Goal: Transaction & Acquisition: Purchase product/service

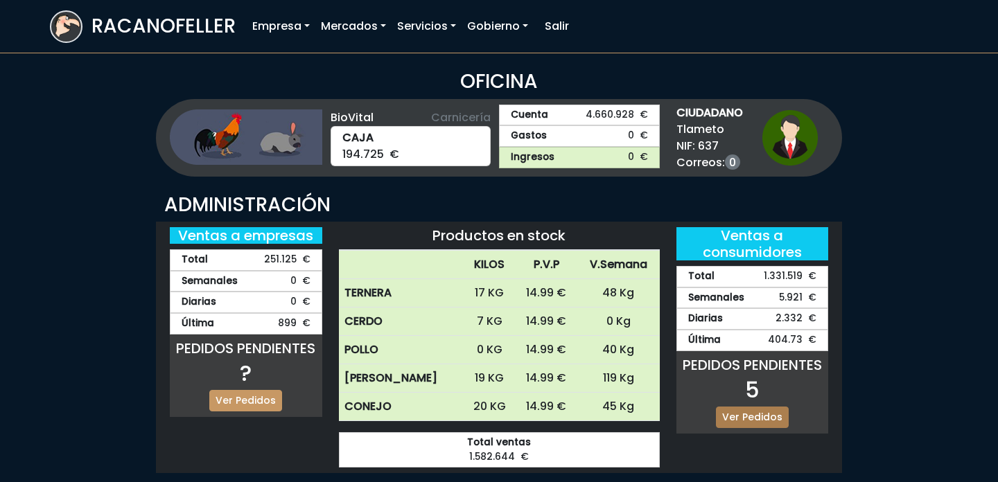
click at [762, 419] on link "Ver Pedidos" at bounding box center [752, 417] width 73 height 21
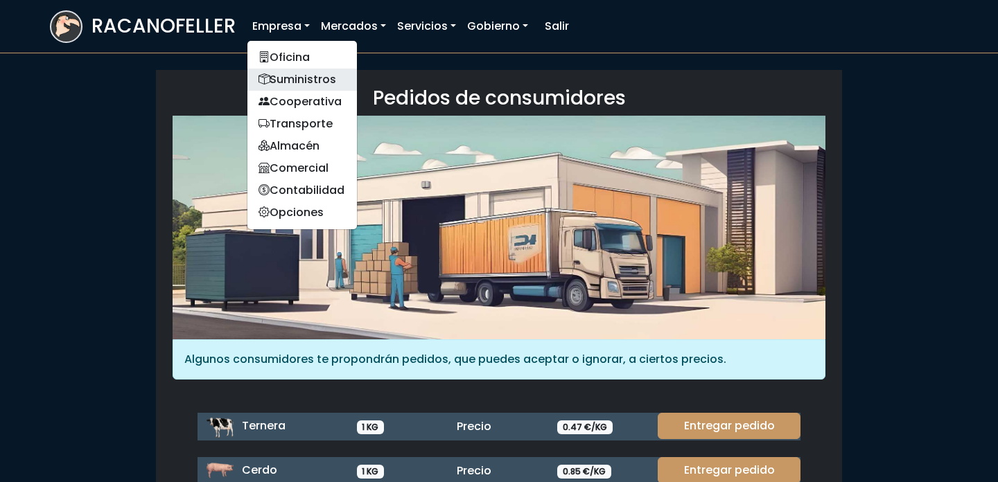
click at [304, 69] on link "Suministros" at bounding box center [302, 80] width 110 height 22
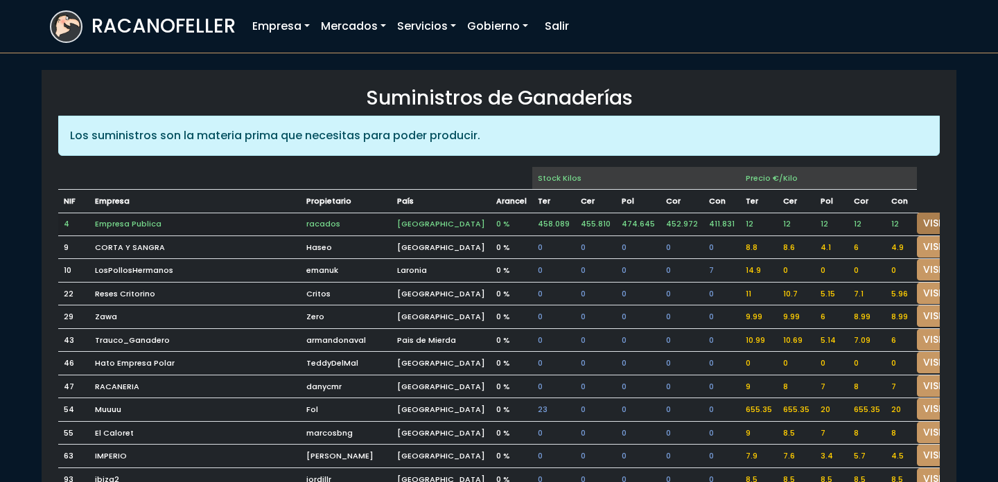
click at [917, 220] on link "VISITAR" at bounding box center [942, 223] width 50 height 21
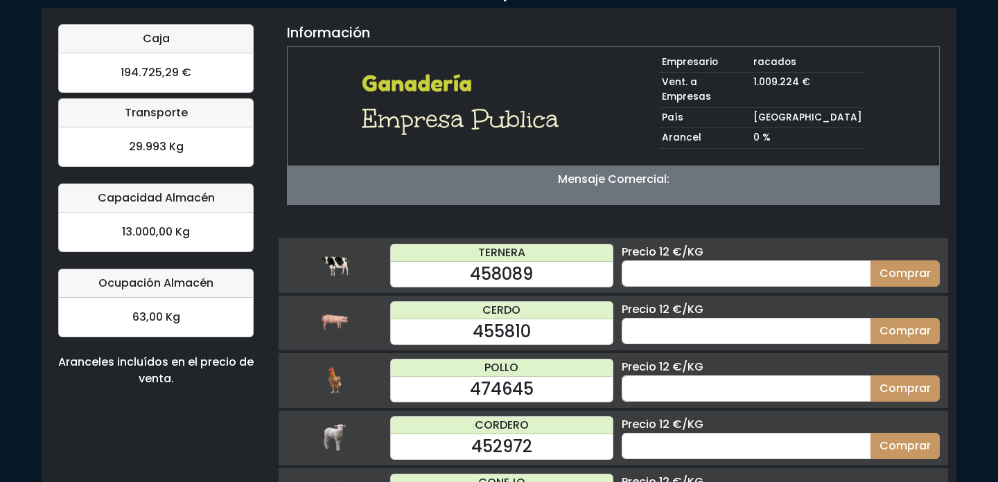
scroll to position [92, 0]
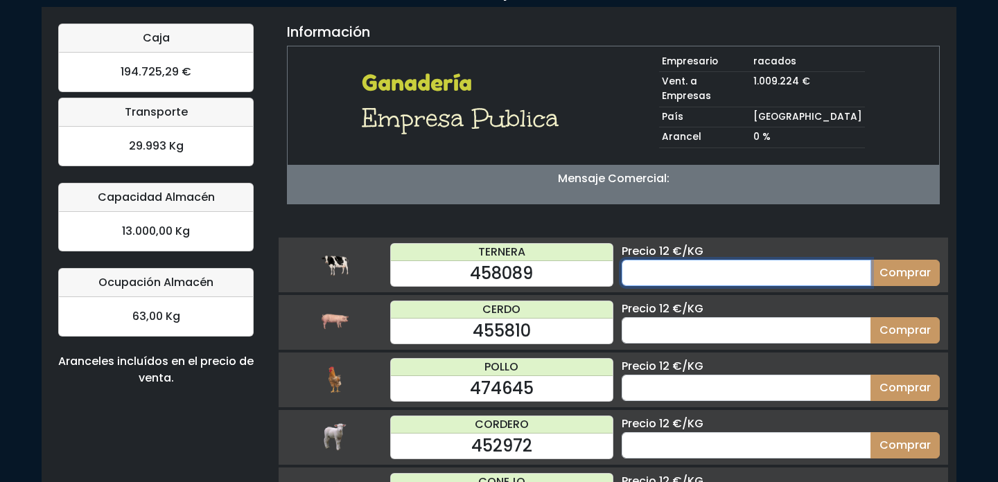
click at [689, 267] on input "number" at bounding box center [747, 273] width 250 height 26
type input "200"
click at [871, 260] on button "Comprar" at bounding box center [905, 273] width 69 height 26
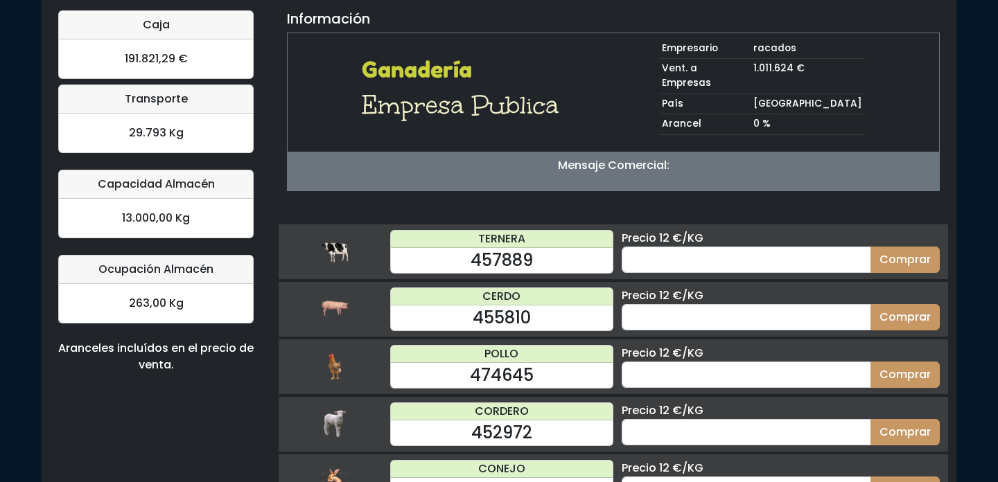
scroll to position [135, 0]
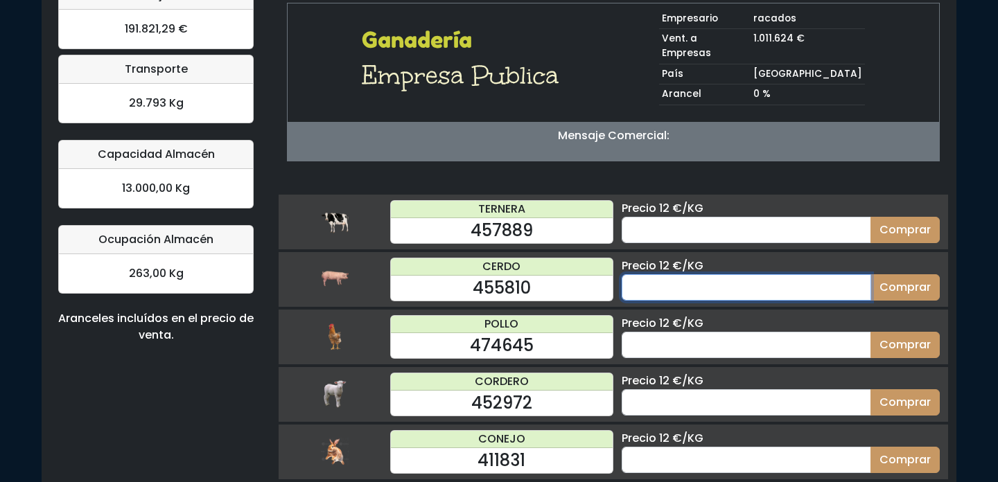
click at [732, 274] on input "number" at bounding box center [747, 287] width 250 height 26
type input "200"
click at [871, 274] on button "Comprar" at bounding box center [905, 287] width 69 height 26
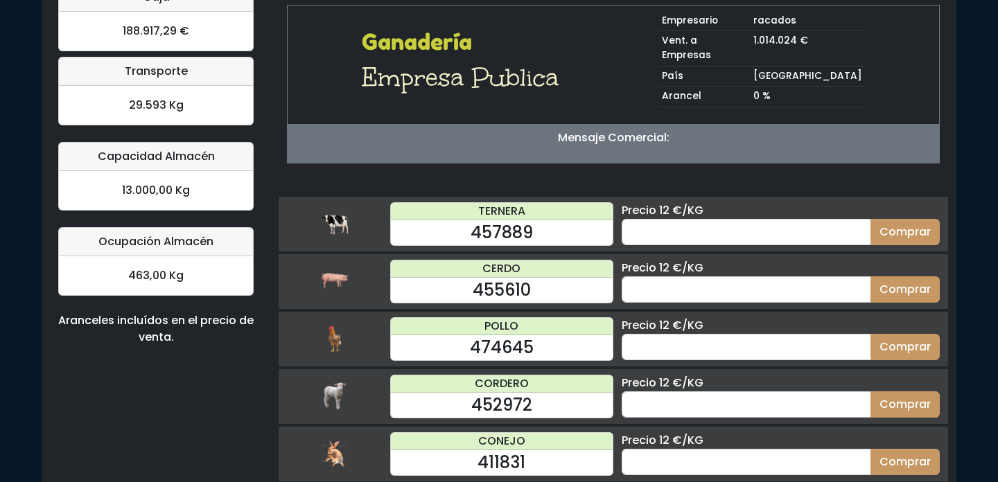
scroll to position [135, 0]
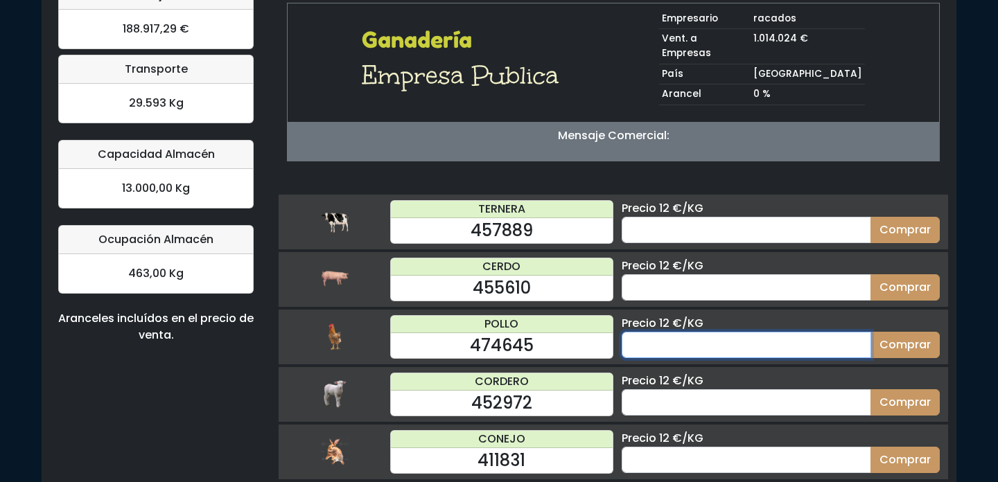
click at [725, 332] on input "number" at bounding box center [747, 345] width 250 height 26
type input "200"
click at [871, 332] on button "Comprar" at bounding box center [905, 345] width 69 height 26
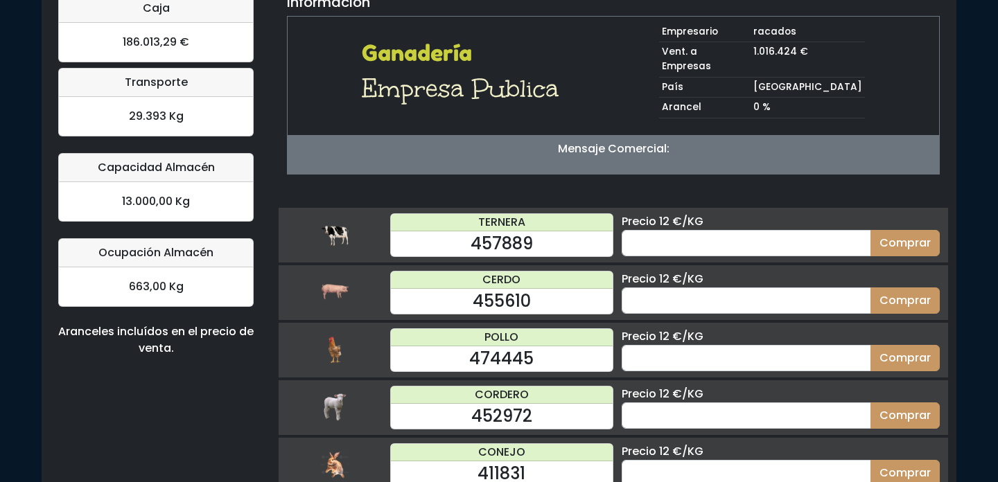
scroll to position [135, 0]
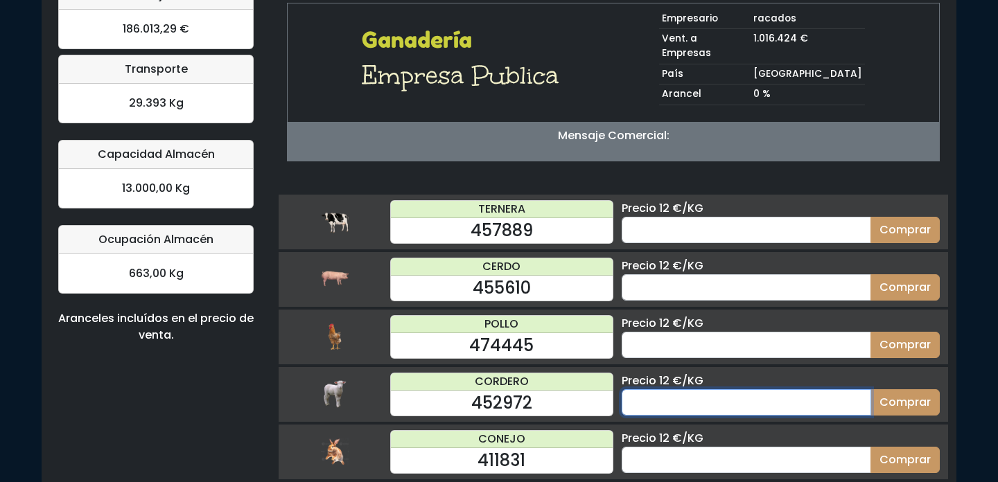
click at [685, 390] on input "number" at bounding box center [747, 403] width 250 height 26
type input "200"
click at [871, 390] on button "Comprar" at bounding box center [905, 403] width 69 height 26
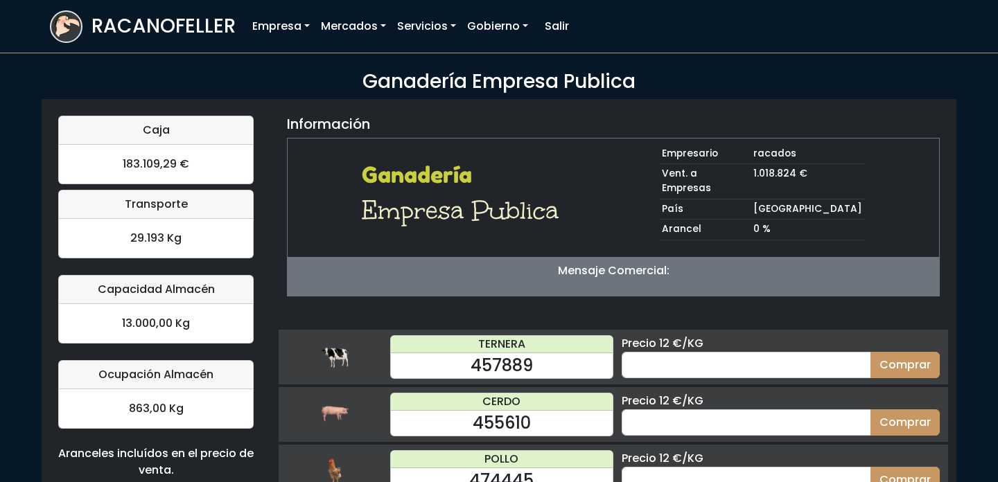
scroll to position [135, 0]
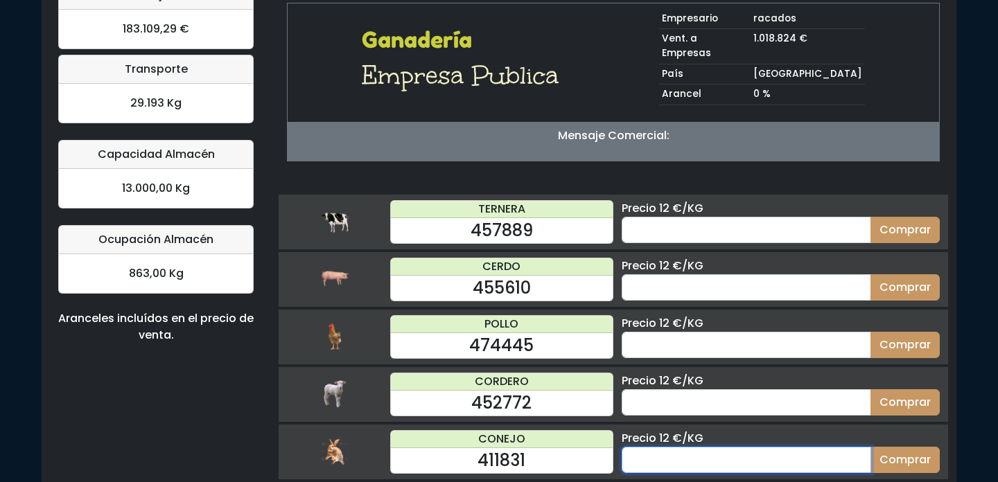
click at [680, 447] on input "number" at bounding box center [747, 460] width 250 height 26
type input "200"
click at [871, 447] on button "Comprar" at bounding box center [905, 460] width 69 height 26
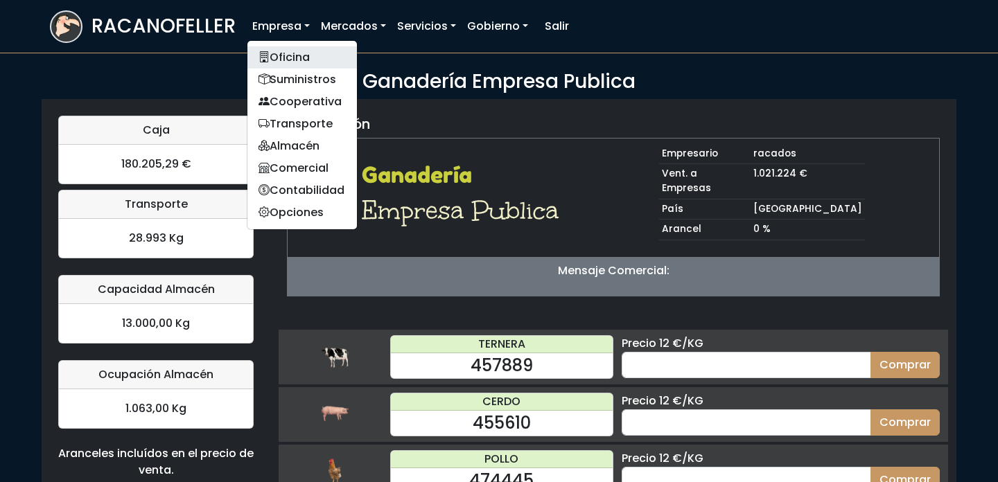
click at [292, 56] on link "Oficina" at bounding box center [302, 57] width 110 height 22
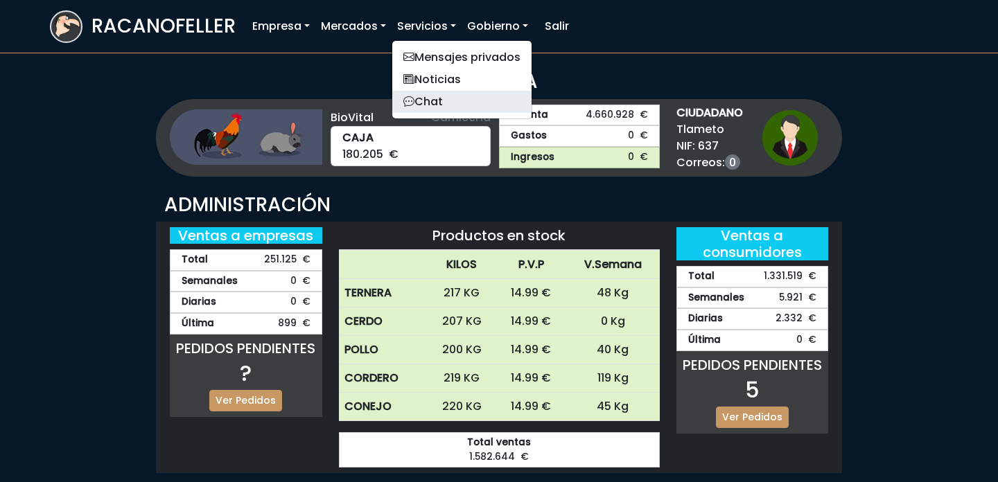
click at [442, 104] on link "Chat" at bounding box center [461, 102] width 139 height 22
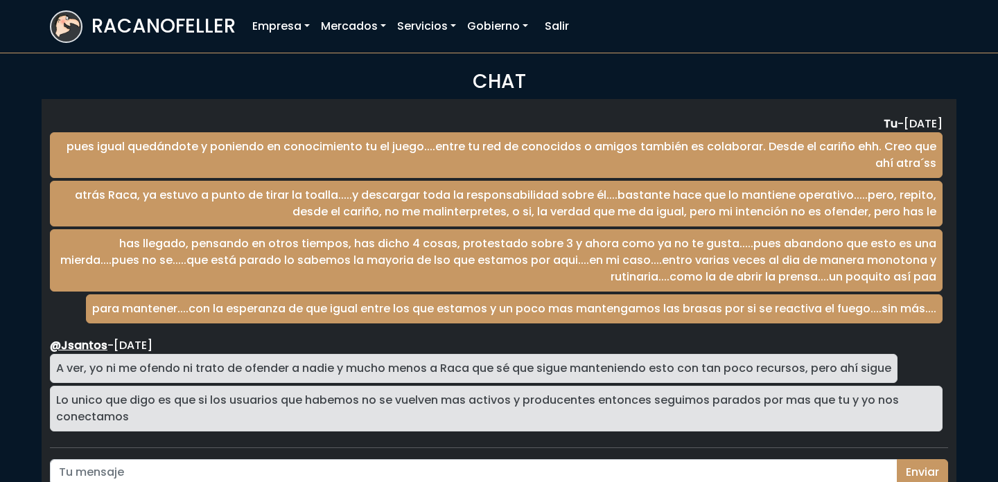
scroll to position [2293, 0]
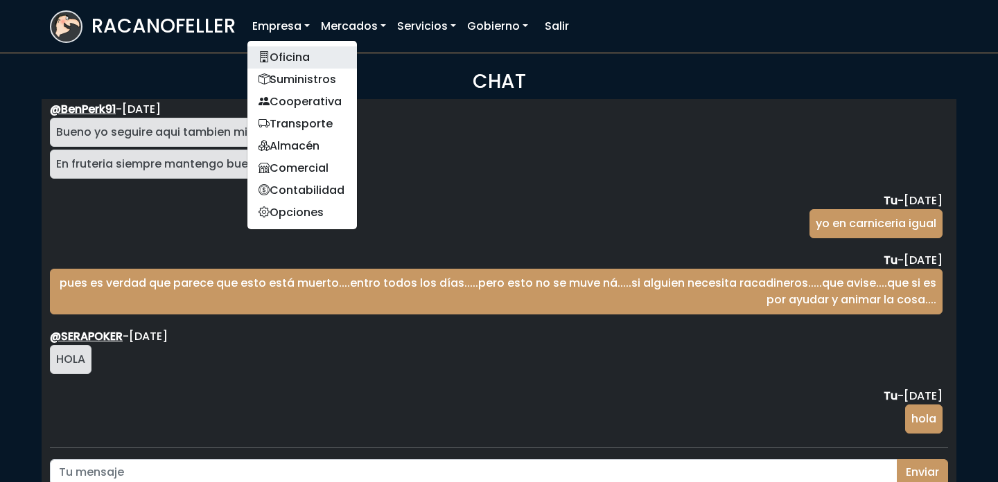
click at [282, 60] on link "Oficina" at bounding box center [302, 57] width 110 height 22
